Goal: Task Accomplishment & Management: Complete application form

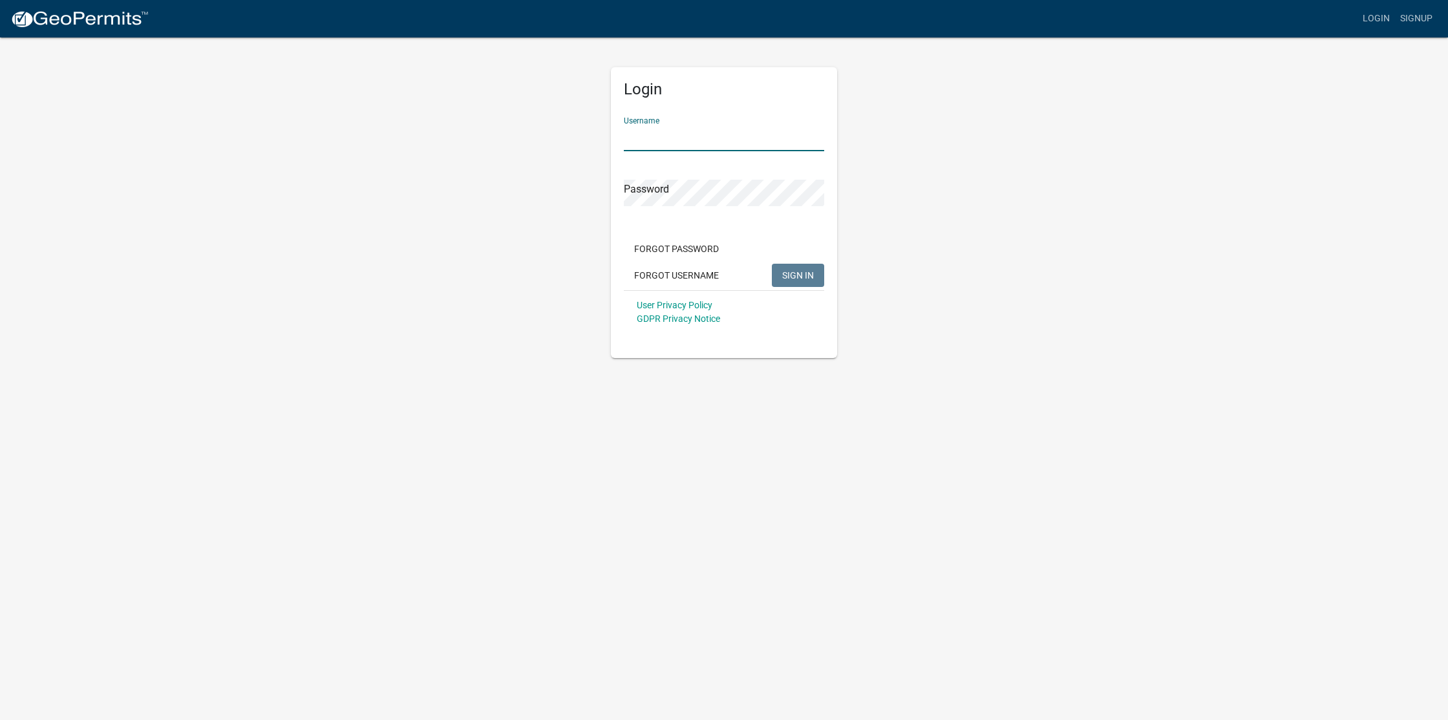
click at [656, 135] on input "Username" at bounding box center [724, 138] width 200 height 26
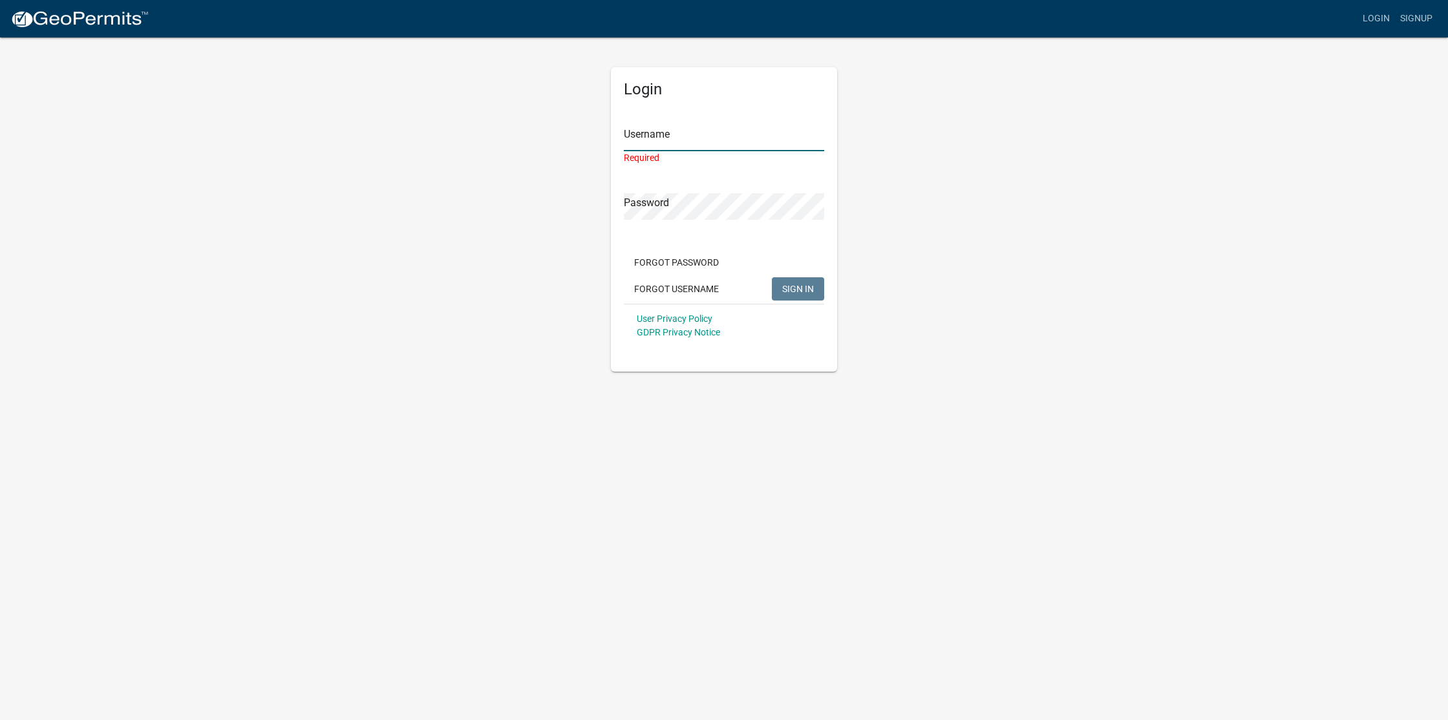
type input "ameridream"
click at [772, 264] on button "SIGN IN" at bounding box center [798, 275] width 52 height 23
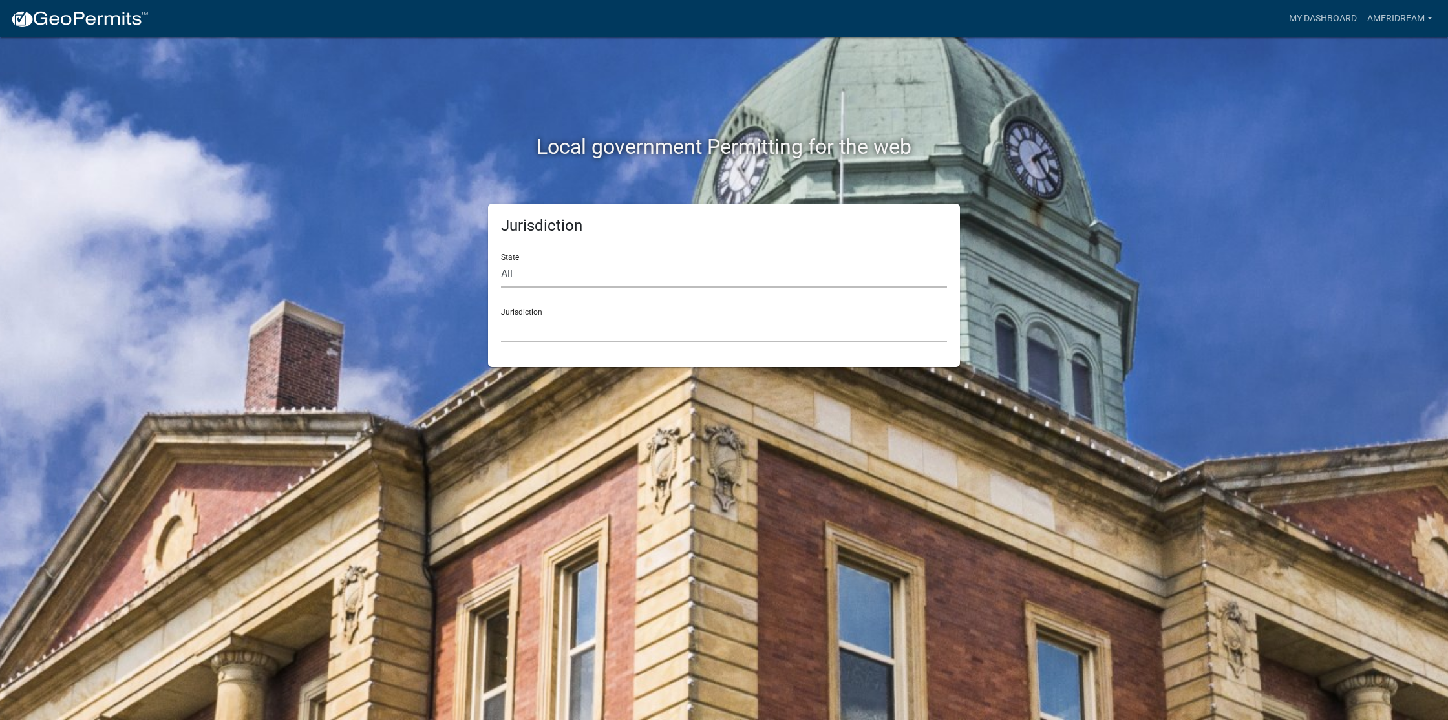
click at [652, 267] on select "All [US_STATE] [US_STATE] [US_STATE] [US_STATE] [US_STATE] [US_STATE] [US_STATE…" at bounding box center [724, 274] width 446 height 26
select select "[US_STATE]"
click at [501, 261] on select "All [US_STATE] [US_STATE] [US_STATE] [US_STATE] [US_STATE] [US_STATE] [US_STATE…" at bounding box center [724, 274] width 446 height 26
click at [652, 335] on select "City of [GEOGRAPHIC_DATA], [US_STATE] City of [GEOGRAPHIC_DATA], [US_STATE] Cit…" at bounding box center [724, 329] width 446 height 26
